Goal: Task Accomplishment & Management: Use online tool/utility

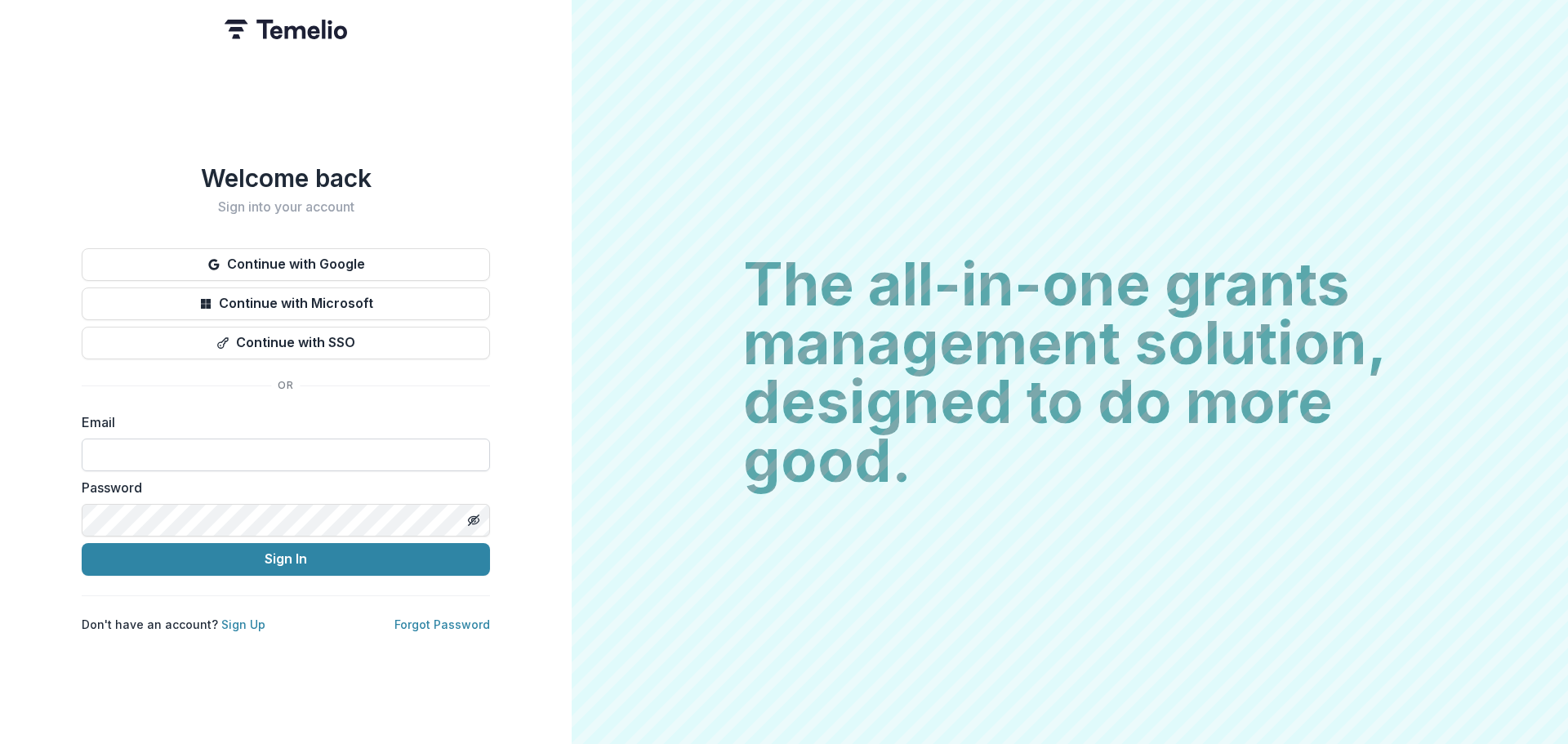
click at [263, 439] on input at bounding box center [286, 455] width 409 height 33
type input "**********"
click at [82, 543] on button "Sign In" at bounding box center [286, 560] width 409 height 33
